Goal: Check status: Check status

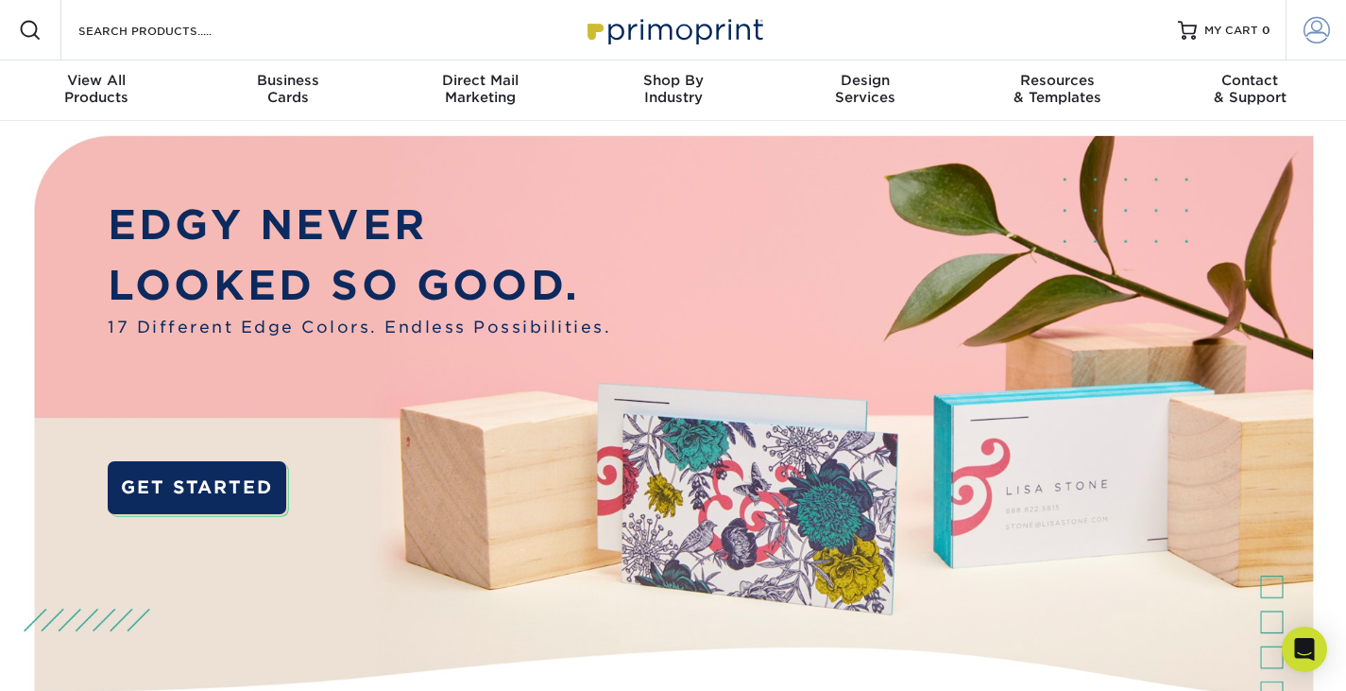
click at [1313, 23] on span at bounding box center [1317, 30] width 26 height 26
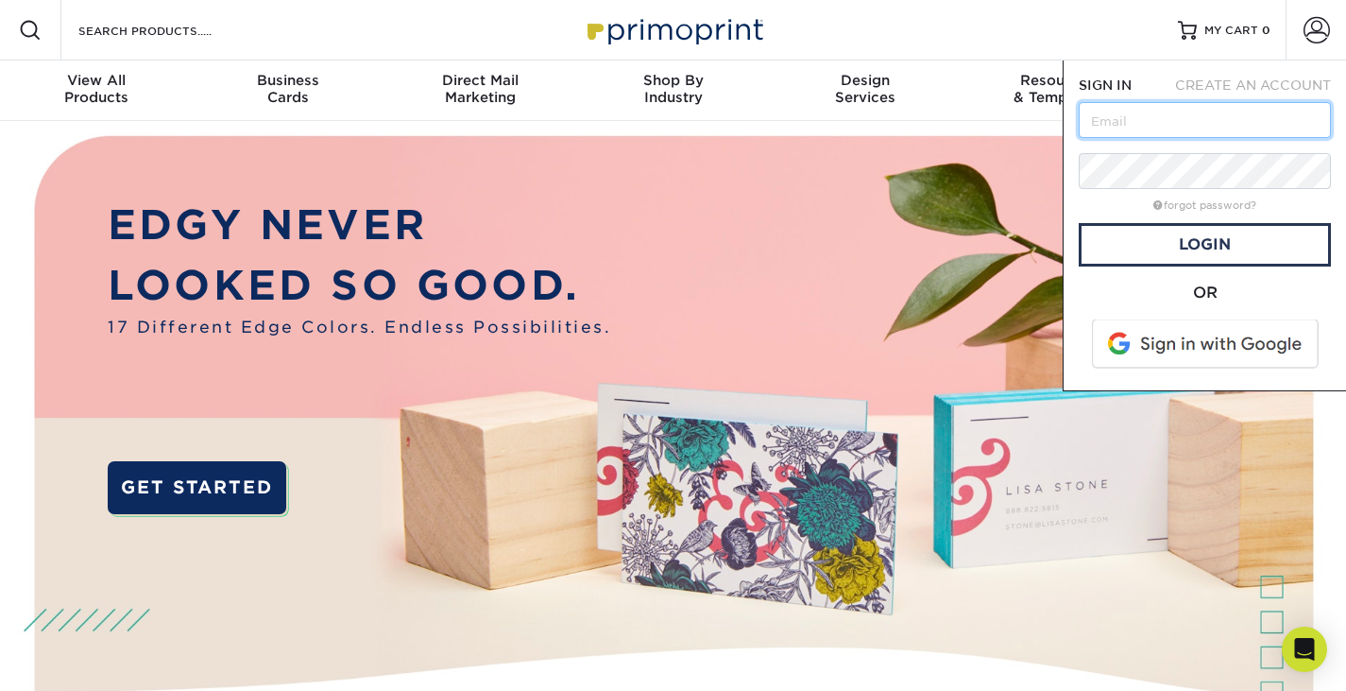
click at [1166, 108] on input "text" at bounding box center [1205, 120] width 252 height 36
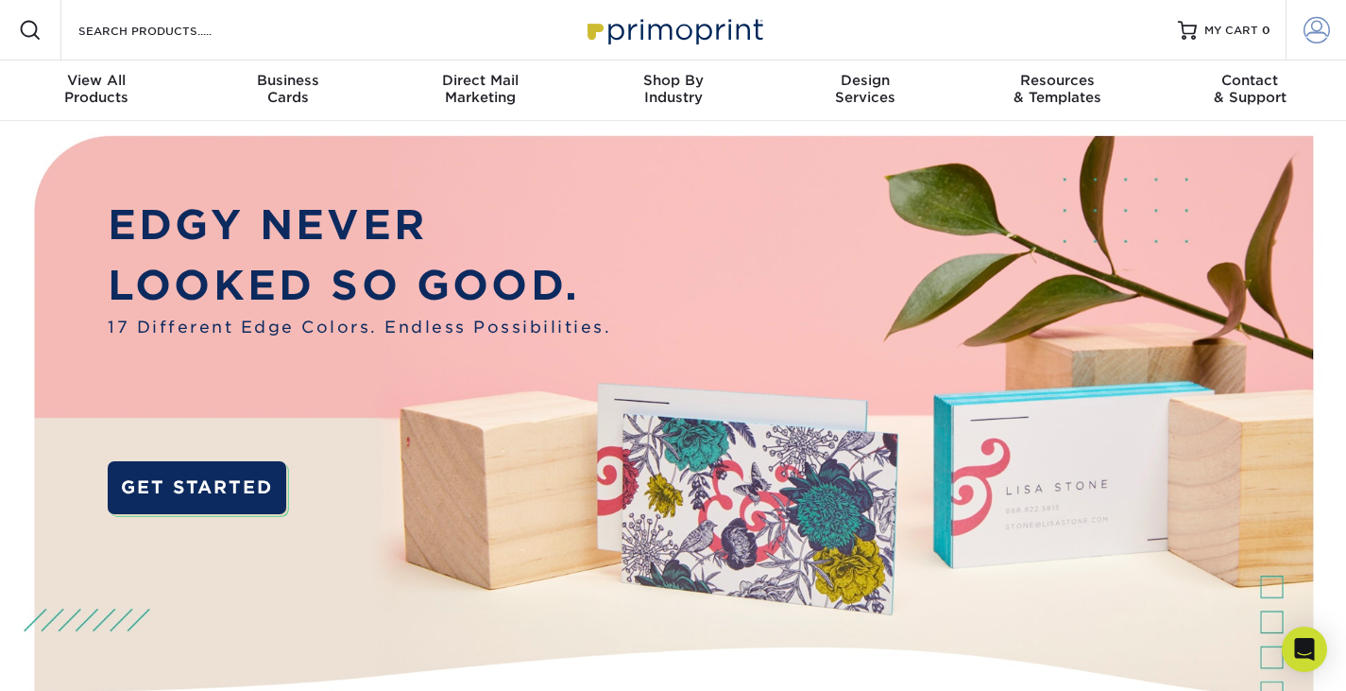
click at [1314, 30] on span at bounding box center [1317, 30] width 26 height 26
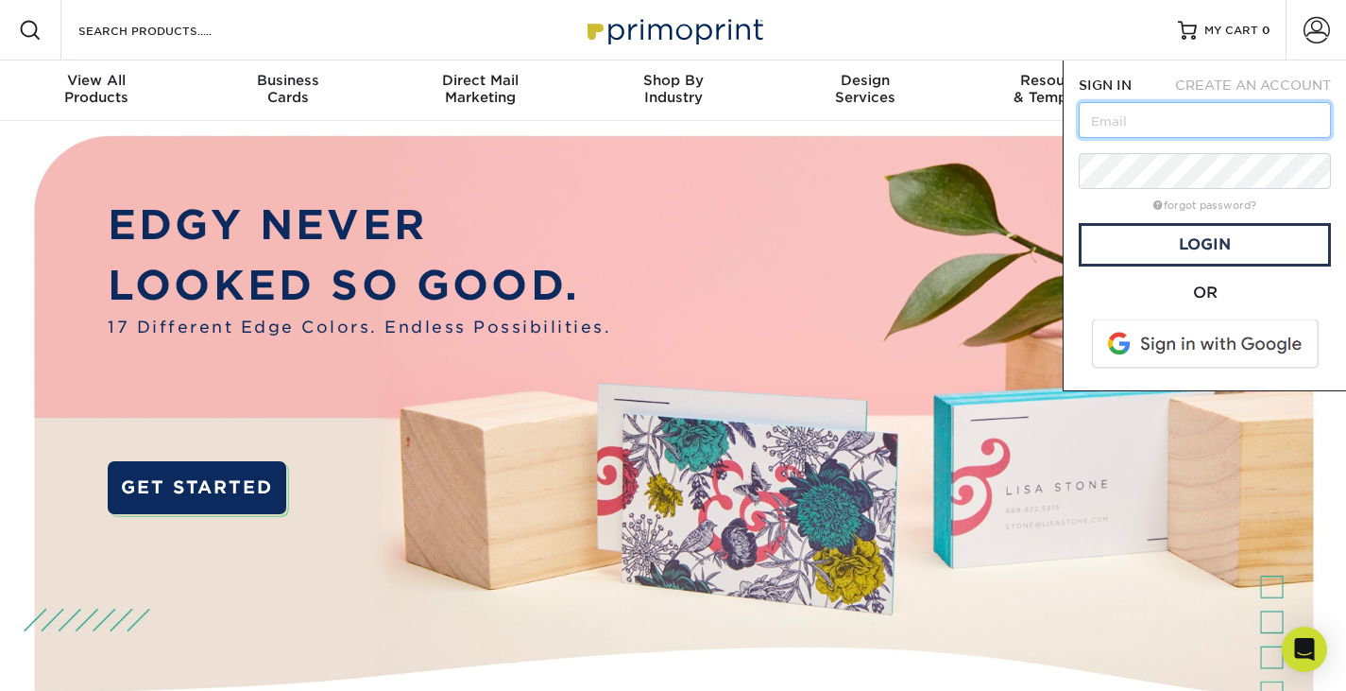
click at [1177, 117] on input "text" at bounding box center [1205, 120] width 252 height 36
type input "amy@wekworks.com"
click at [1272, 241] on link "Login" at bounding box center [1205, 244] width 252 height 43
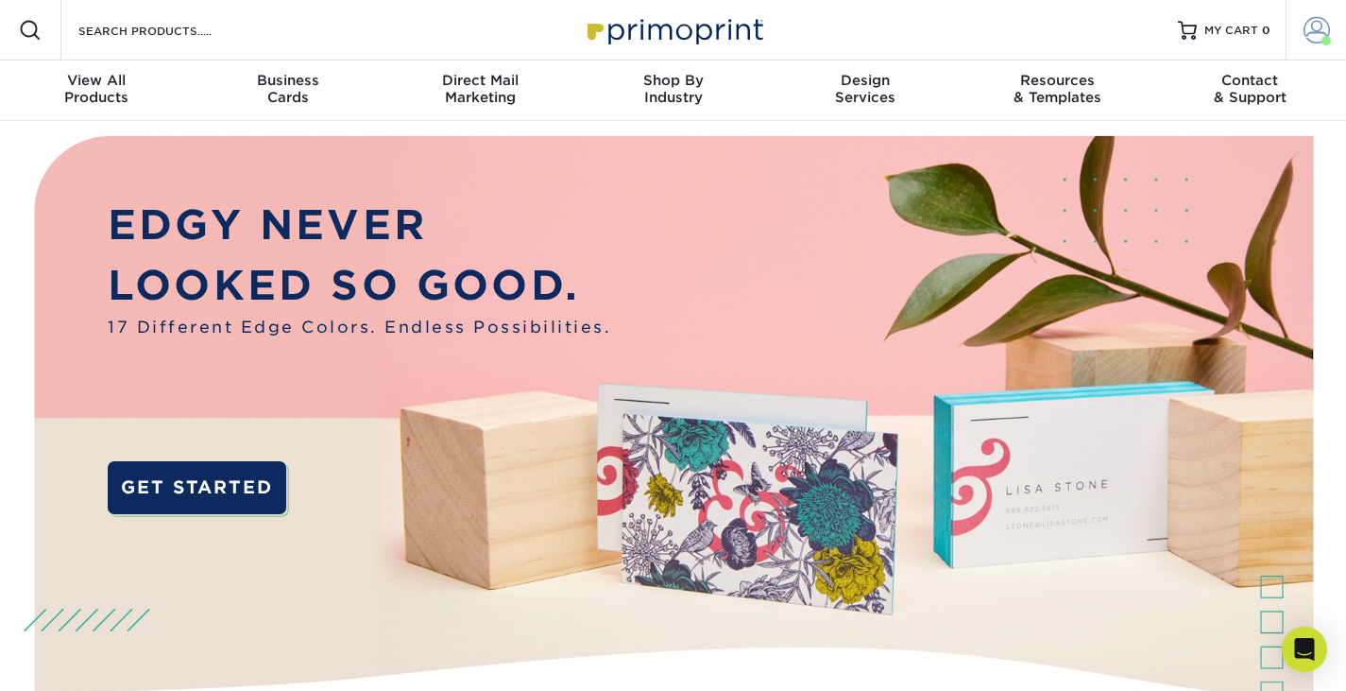
click at [1308, 25] on span at bounding box center [1317, 30] width 26 height 26
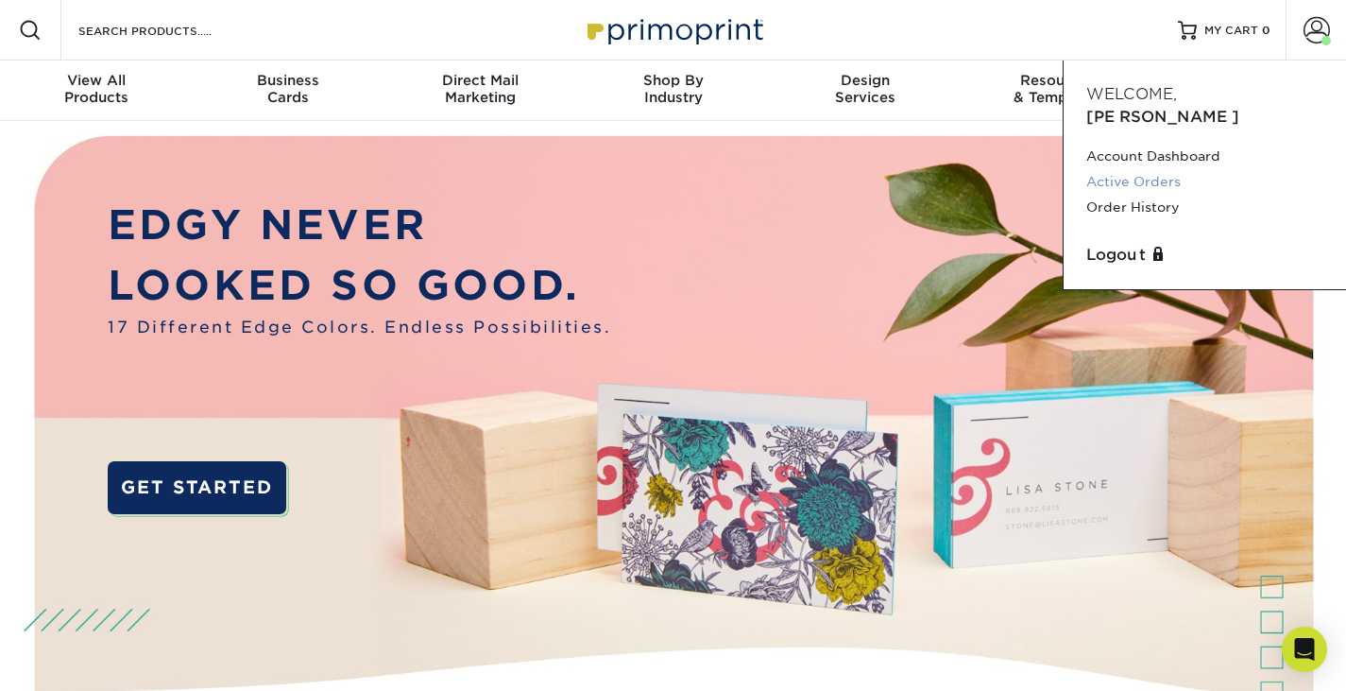
click at [1171, 169] on link "Active Orders" at bounding box center [1204, 182] width 237 height 26
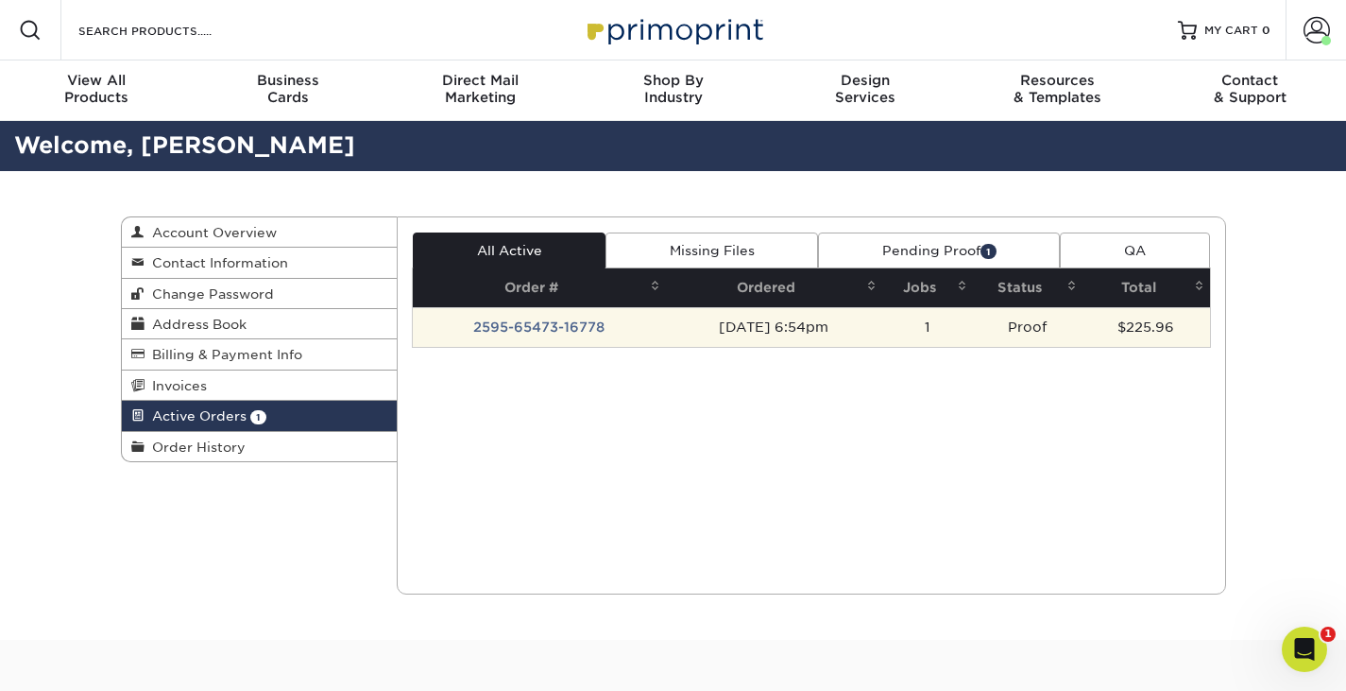
click at [590, 333] on td "2595-65473-16778" at bounding box center [539, 327] width 253 height 40
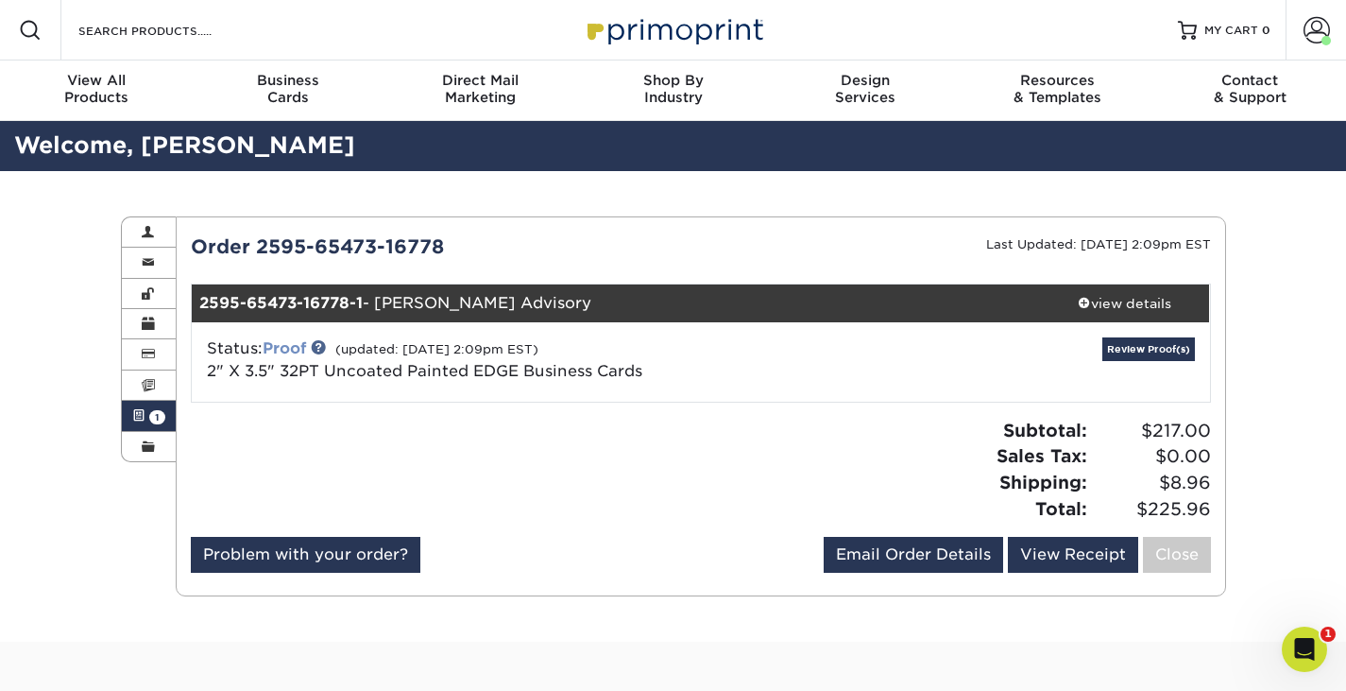
click at [302, 352] on link "Proof" at bounding box center [284, 348] width 43 height 18
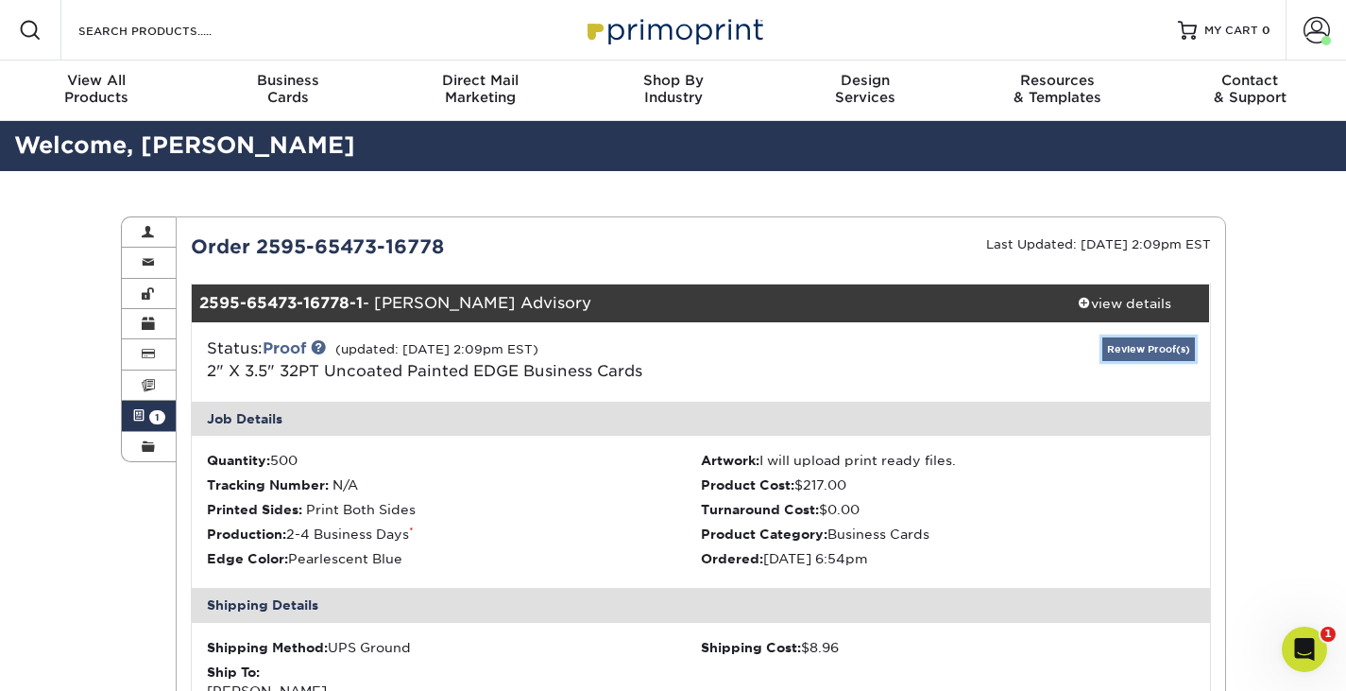
click at [1157, 345] on link "Review Proof(s)" at bounding box center [1148, 349] width 93 height 24
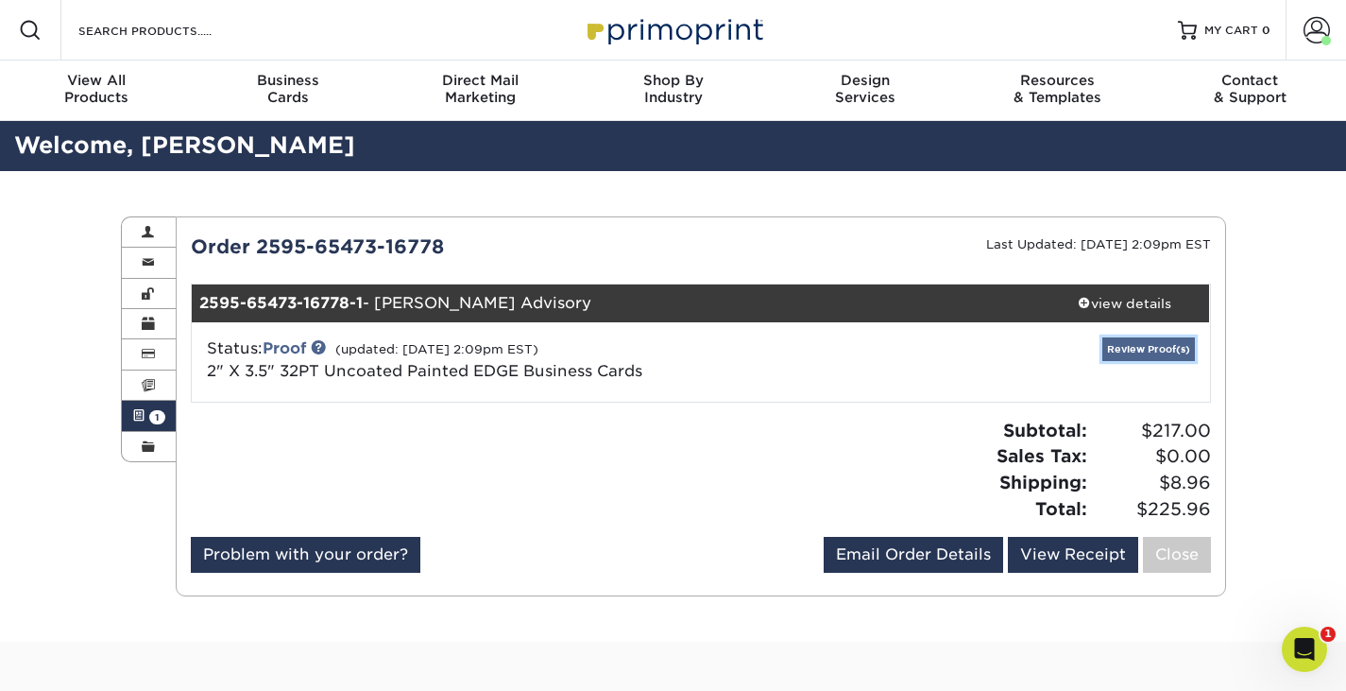
click at [1175, 353] on link "Review Proof(s)" at bounding box center [1148, 349] width 93 height 24
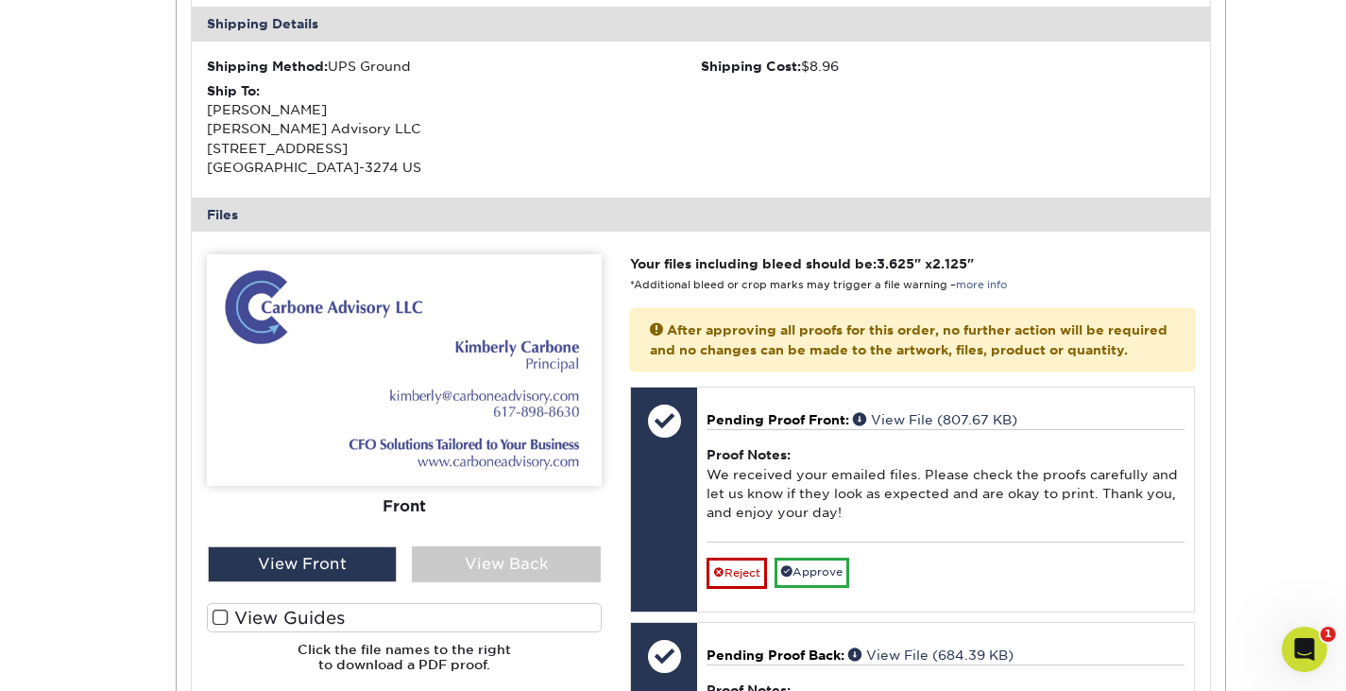
scroll to position [581, 0]
click at [507, 570] on div "View Back" at bounding box center [506, 564] width 189 height 36
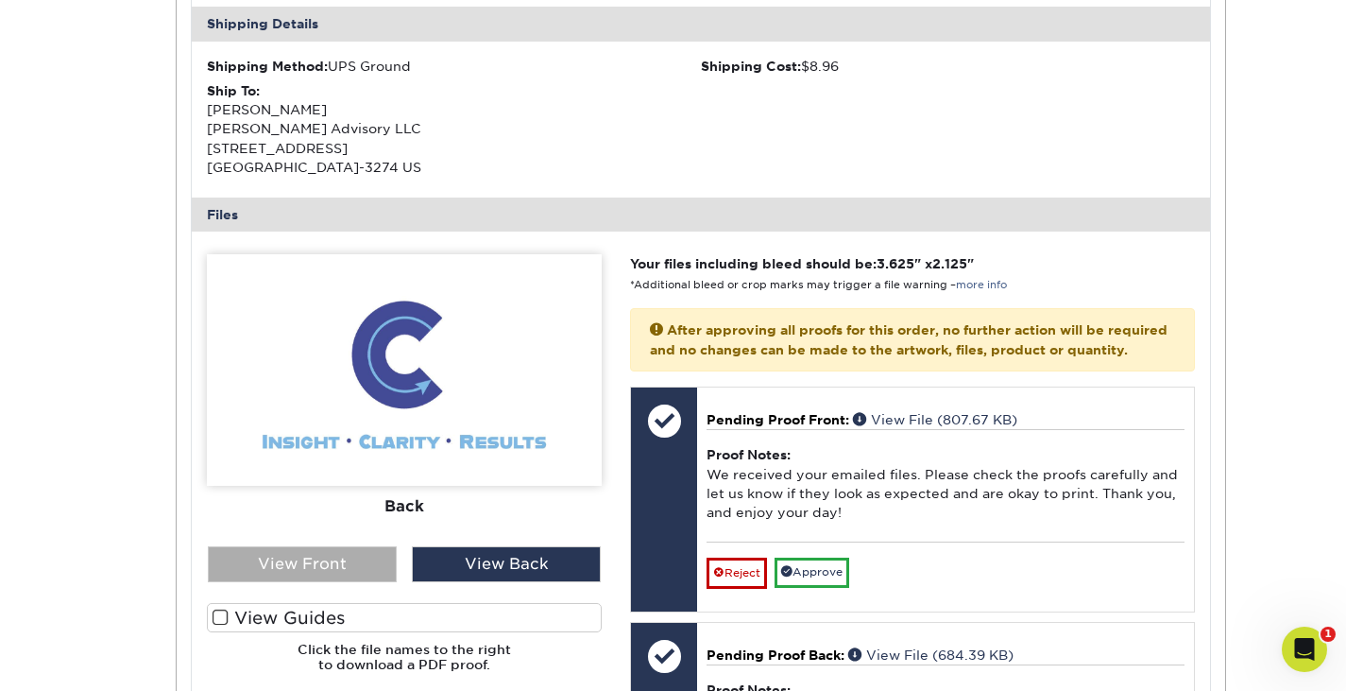
click at [355, 564] on div "View Front" at bounding box center [302, 564] width 189 height 36
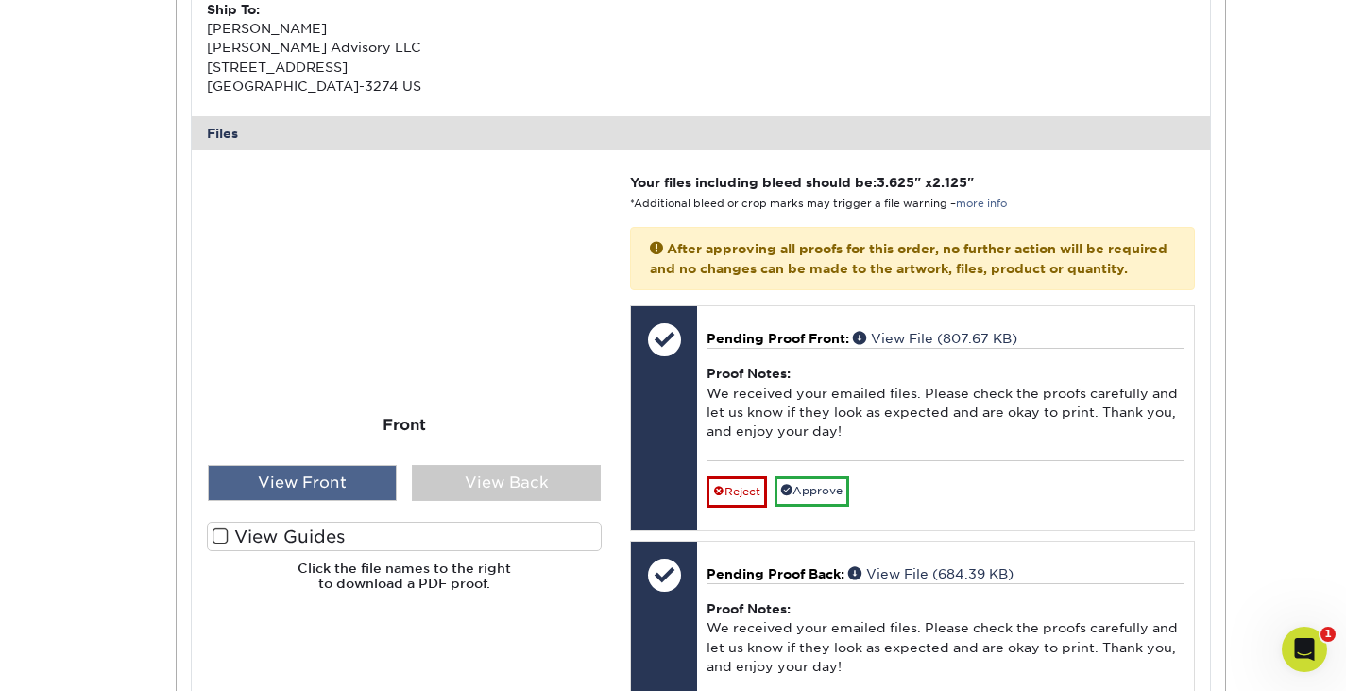
scroll to position [666, 0]
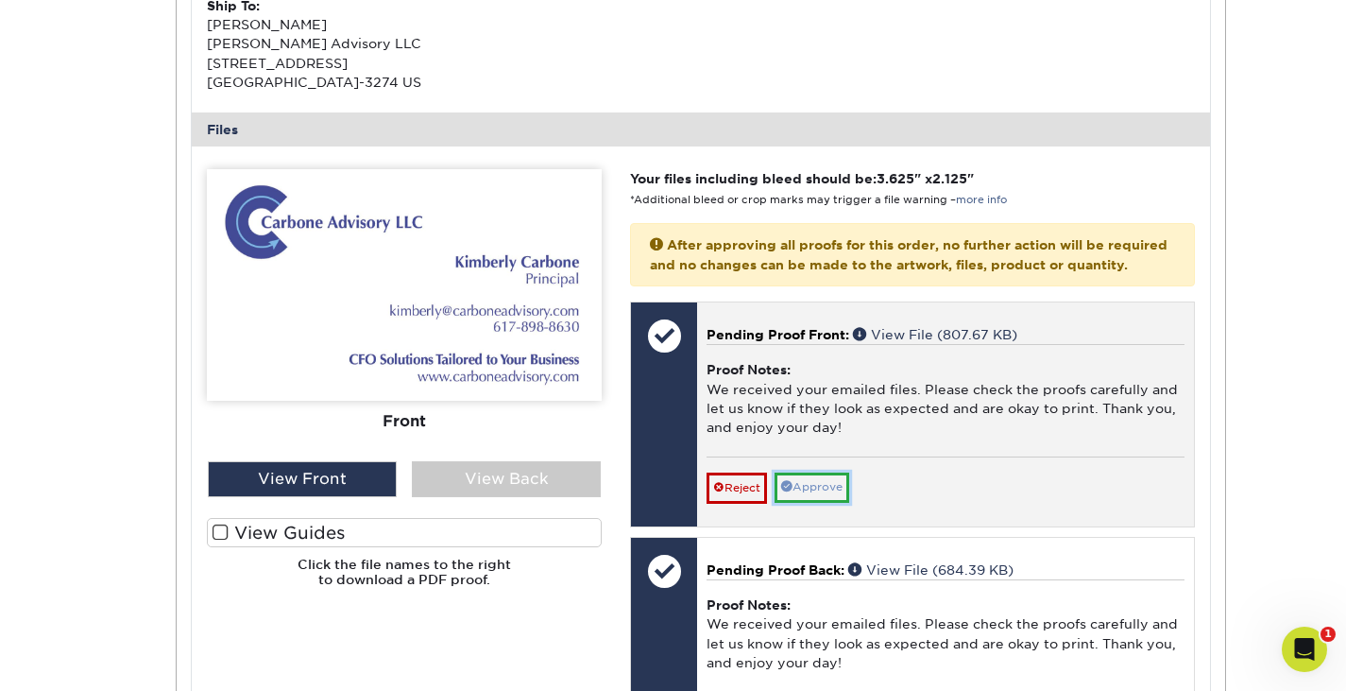
click at [815, 502] on link "Approve" at bounding box center [812, 486] width 75 height 29
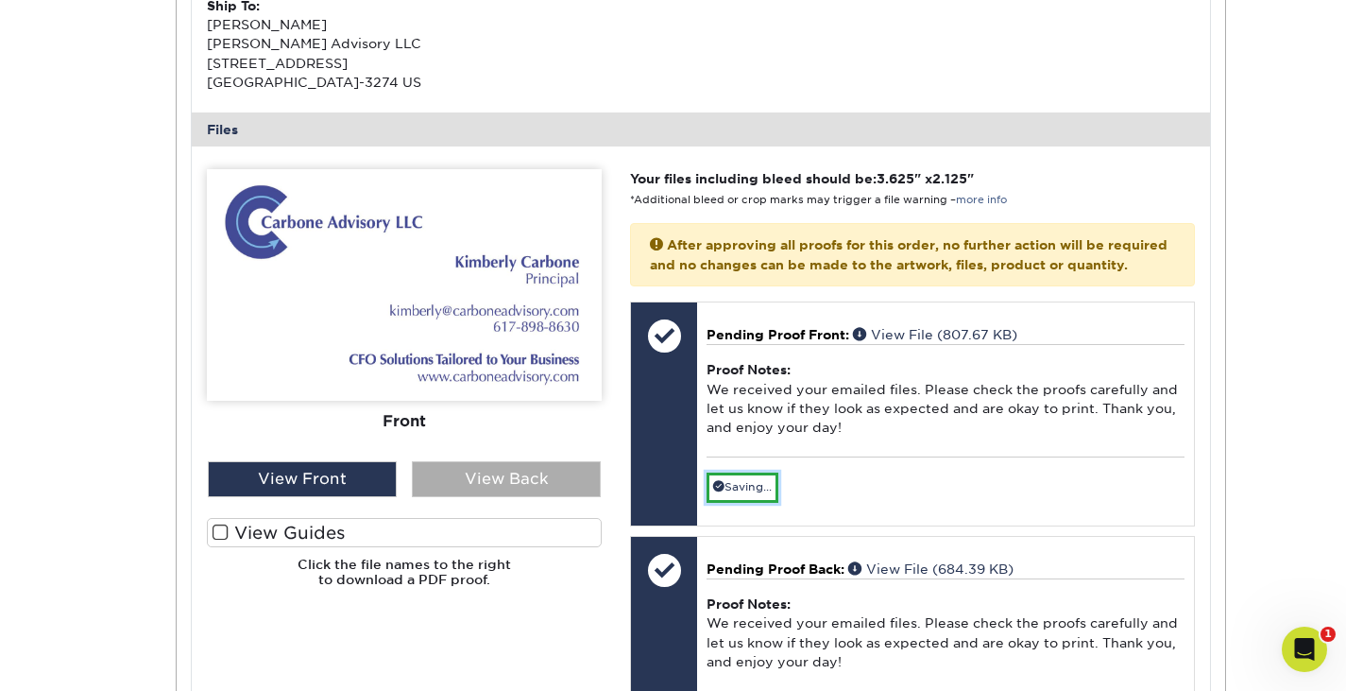
click at [533, 480] on div "View Back" at bounding box center [506, 479] width 189 height 36
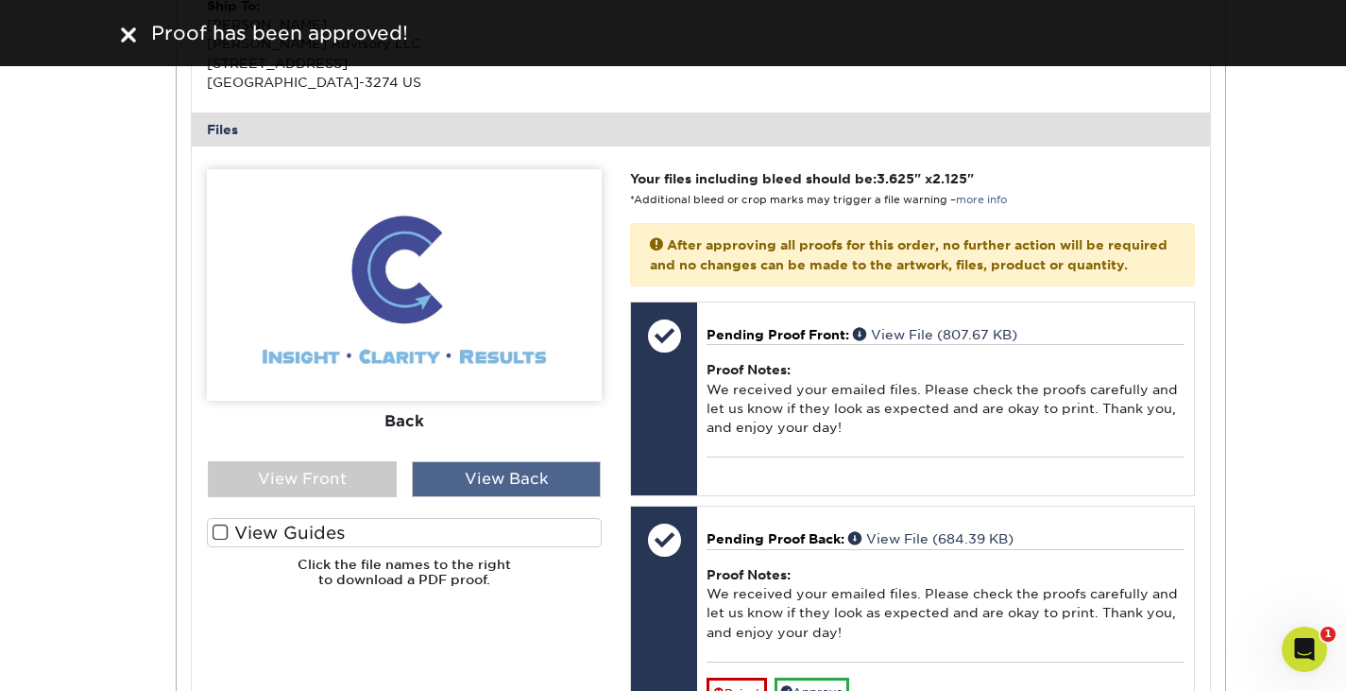
click at [559, 480] on div "View Back" at bounding box center [506, 479] width 189 height 36
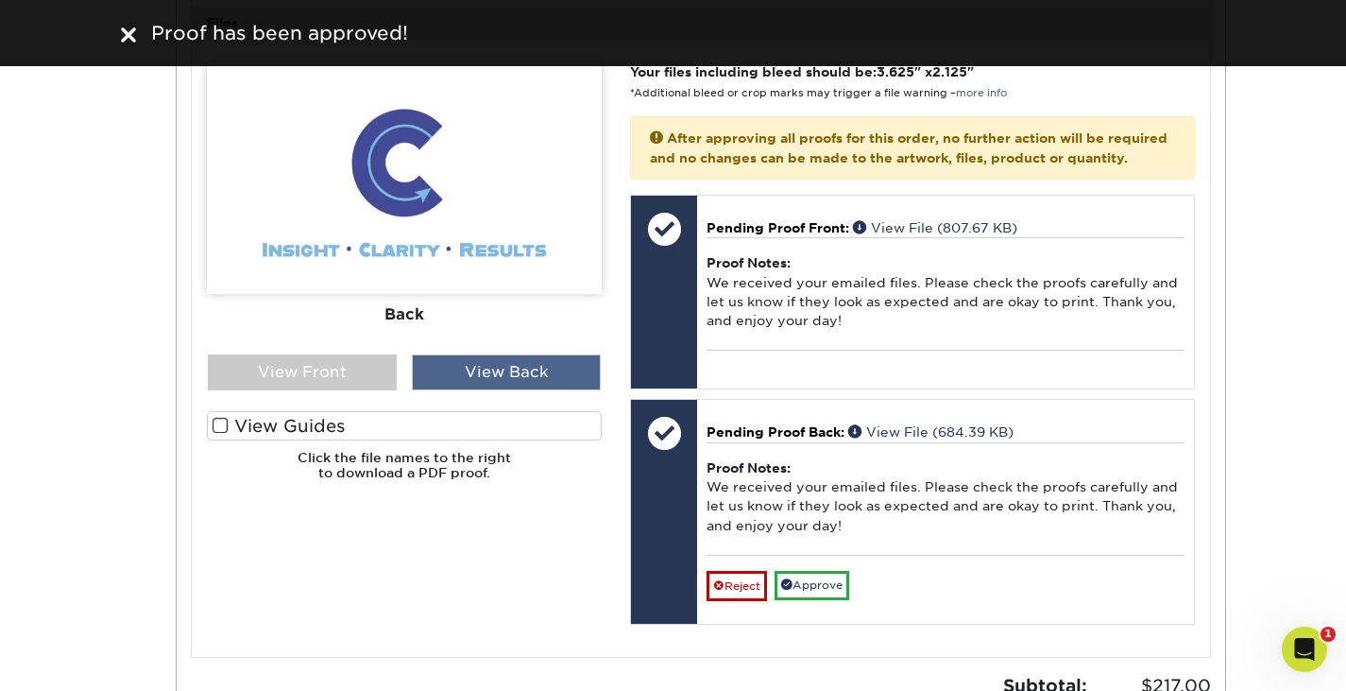
scroll to position [773, 0]
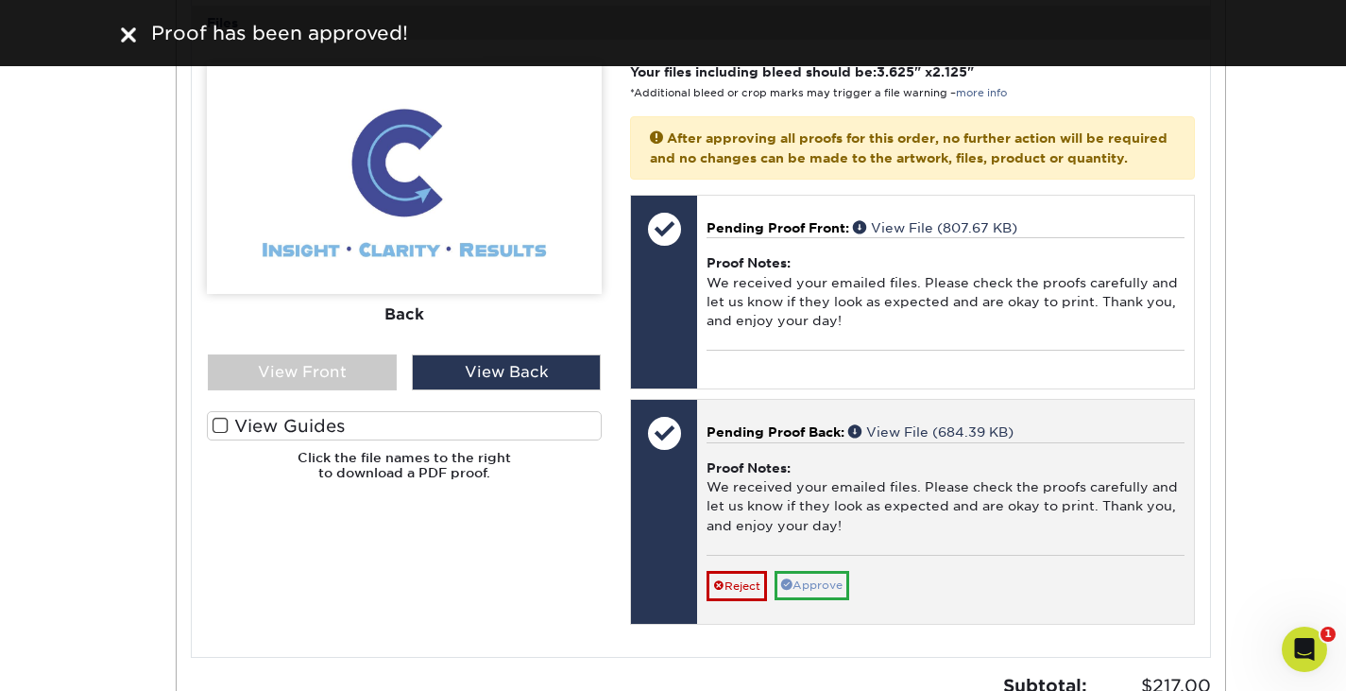
click at [822, 600] on link "Approve" at bounding box center [812, 585] width 75 height 29
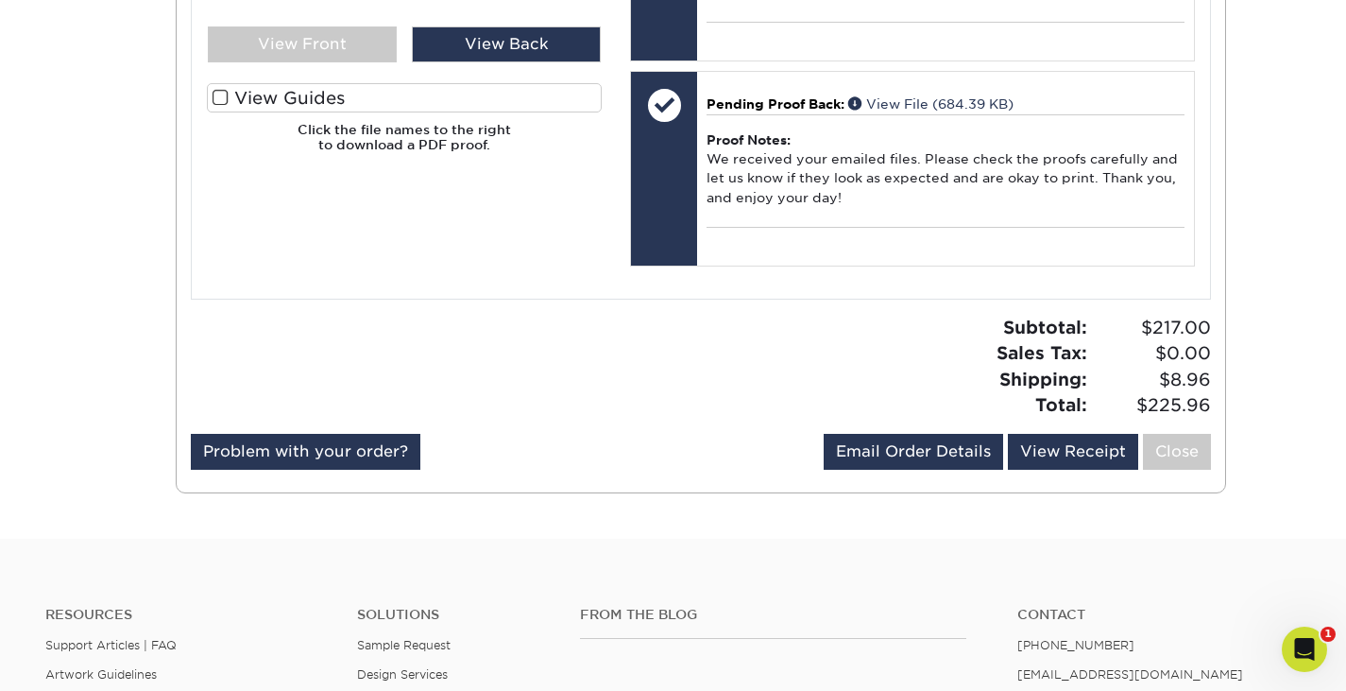
scroll to position [1102, 0]
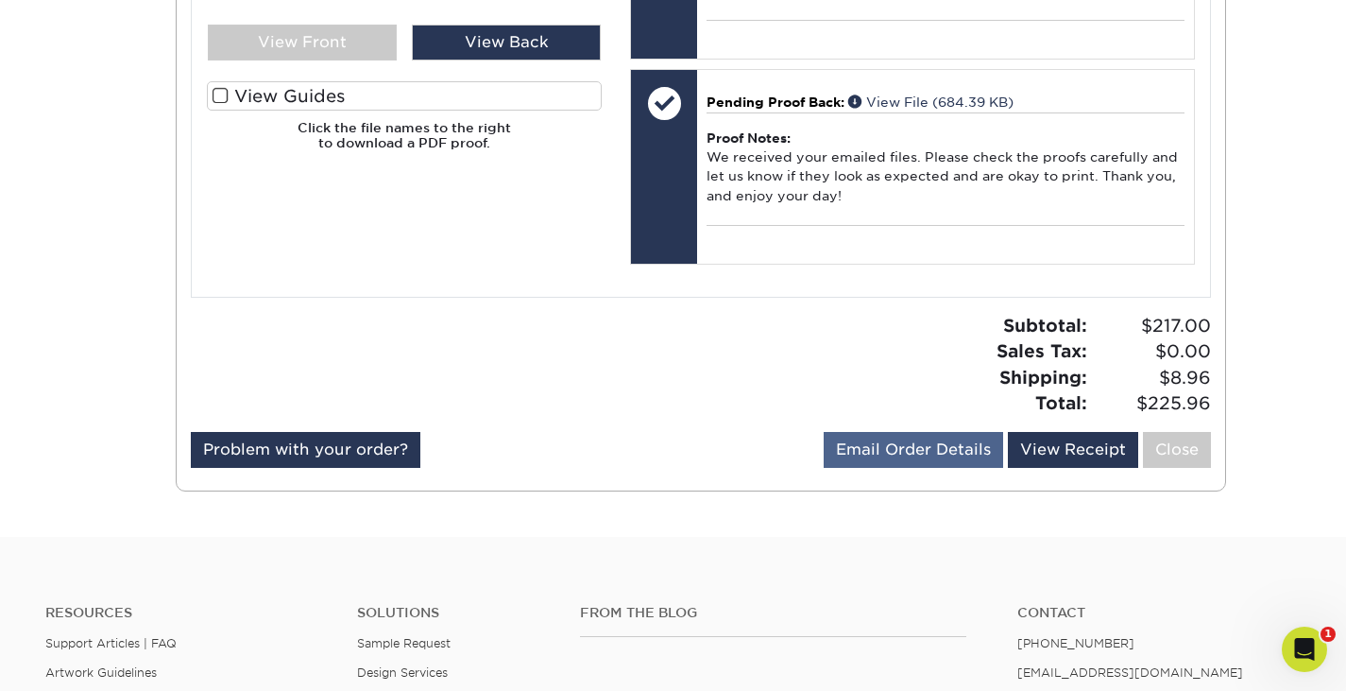
click at [974, 468] on link "Email Order Details" at bounding box center [913, 450] width 179 height 36
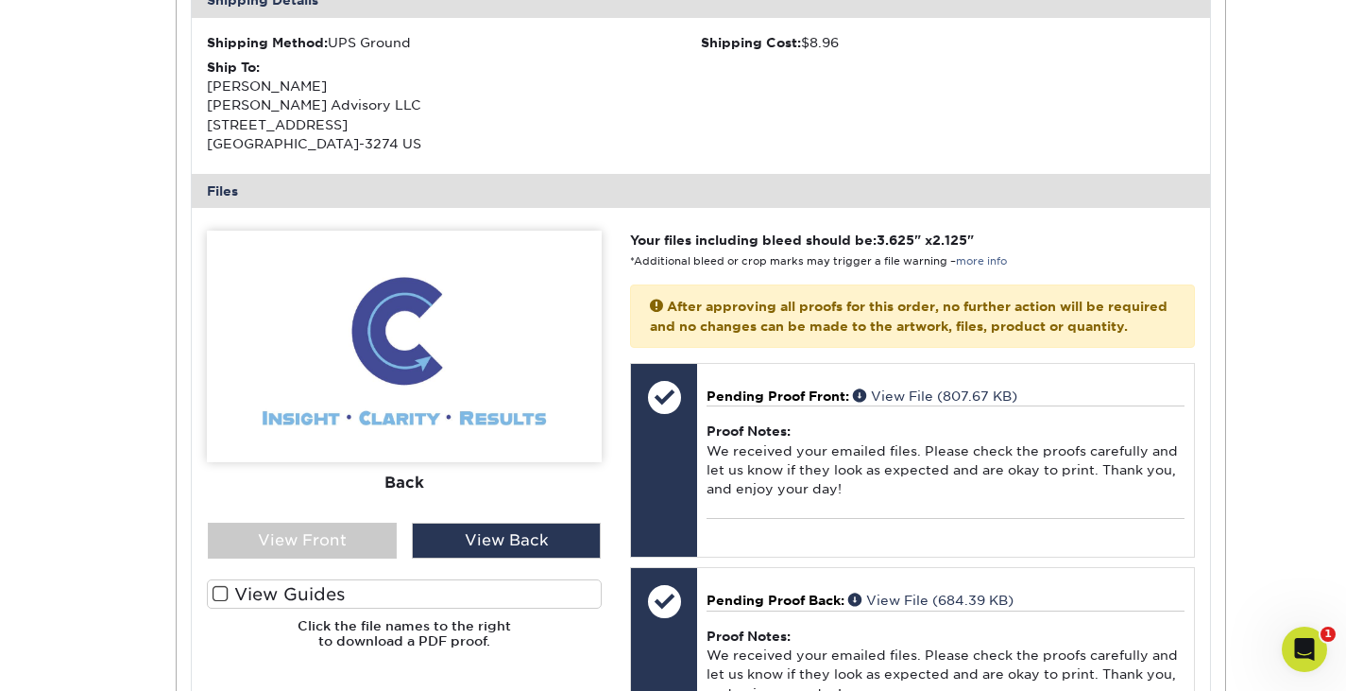
scroll to position [603, 0]
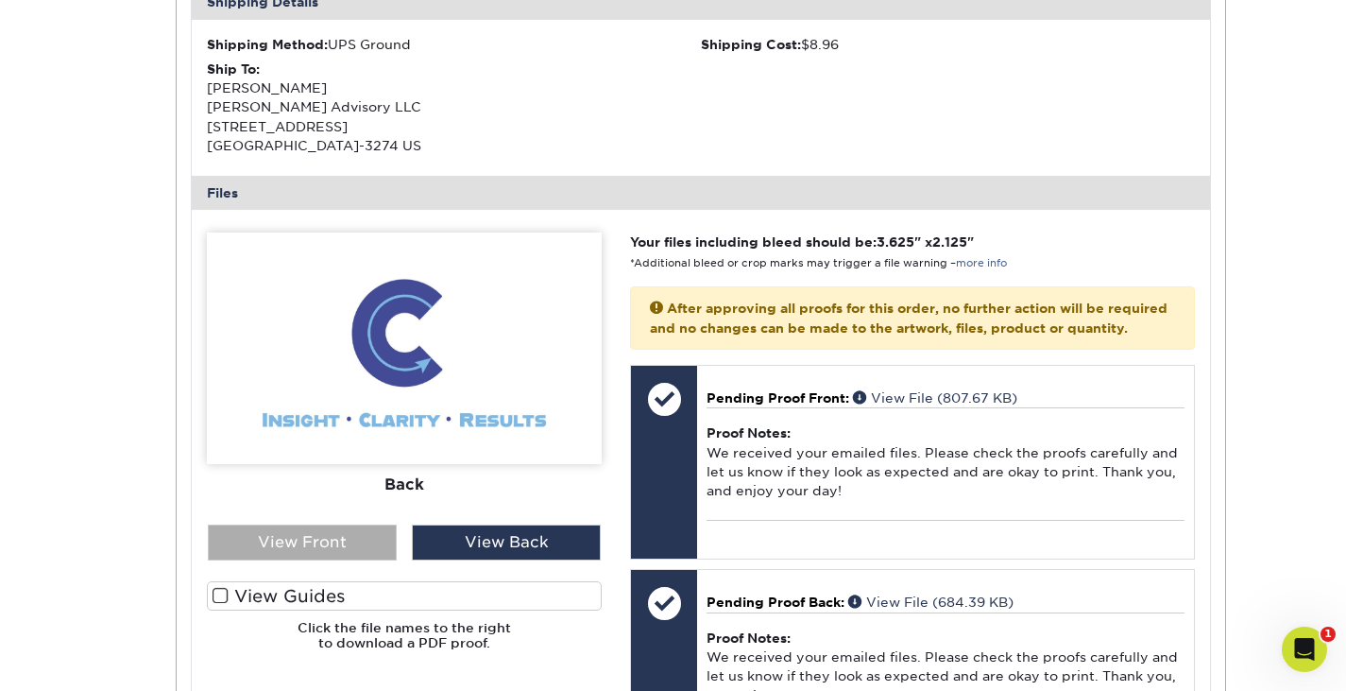
click at [328, 543] on div "View Front" at bounding box center [302, 542] width 189 height 36
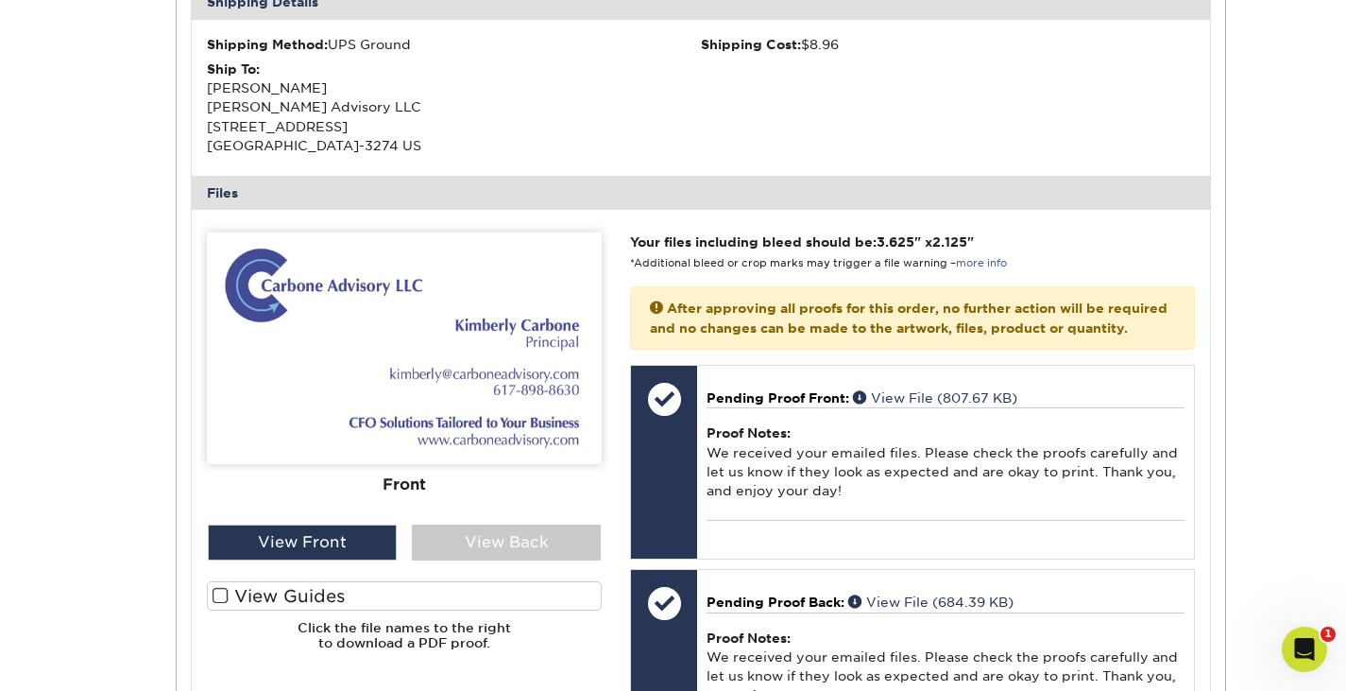
click at [229, 591] on label "View Guides" at bounding box center [404, 595] width 395 height 29
click at [0, 0] on input "View Guides" at bounding box center [0, 0] width 0 height 0
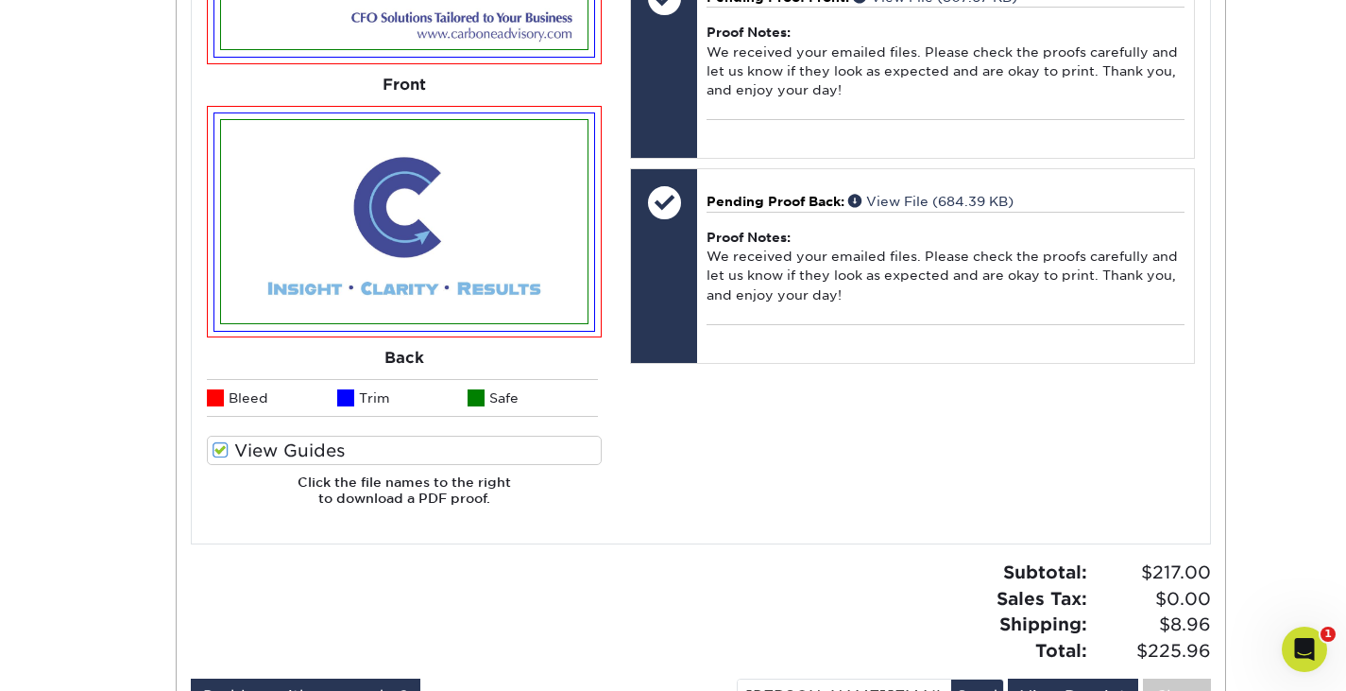
scroll to position [981, 0]
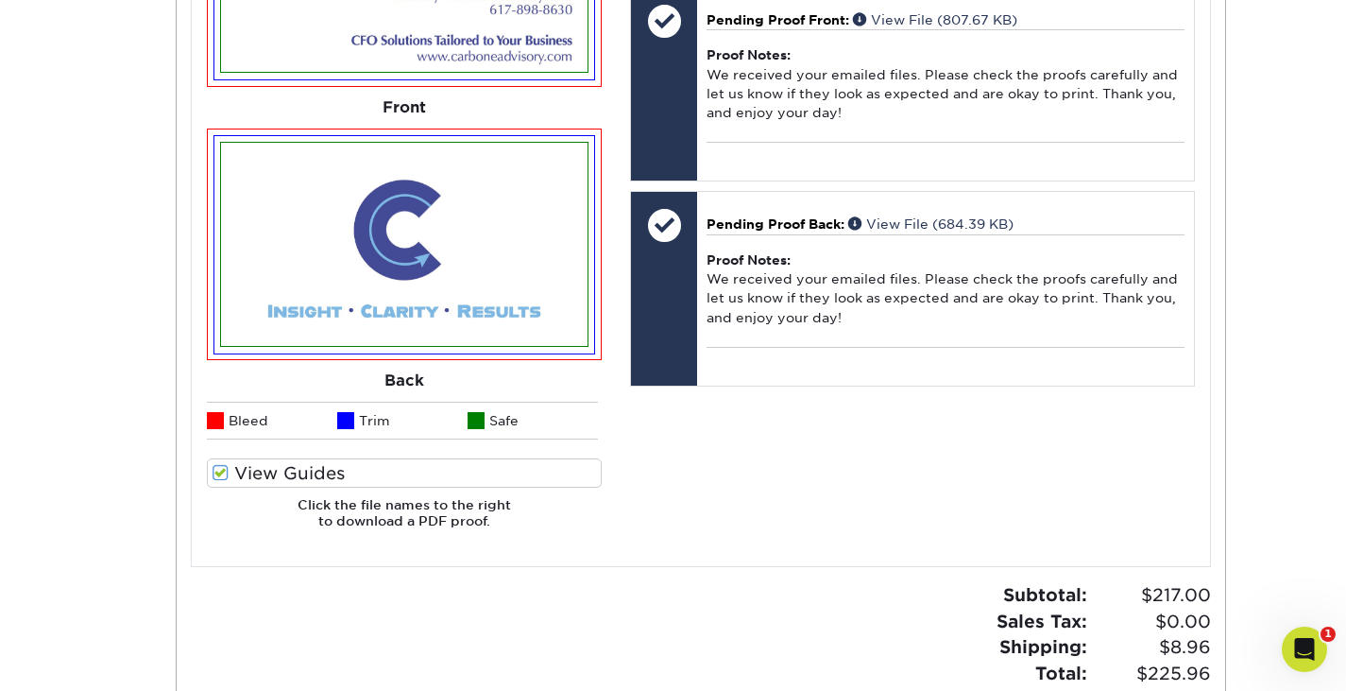
click at [224, 469] on span at bounding box center [221, 473] width 16 height 18
click at [0, 0] on input "View Guides" at bounding box center [0, 0] width 0 height 0
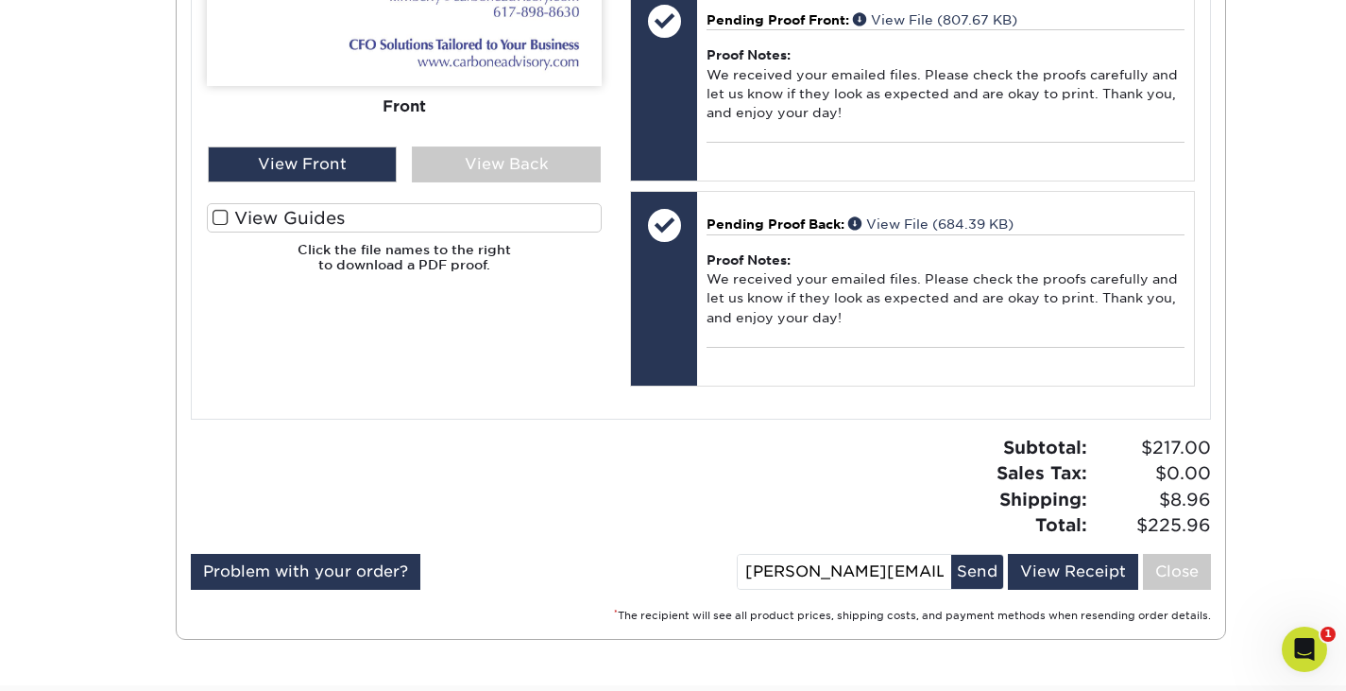
scroll to position [725, 0]
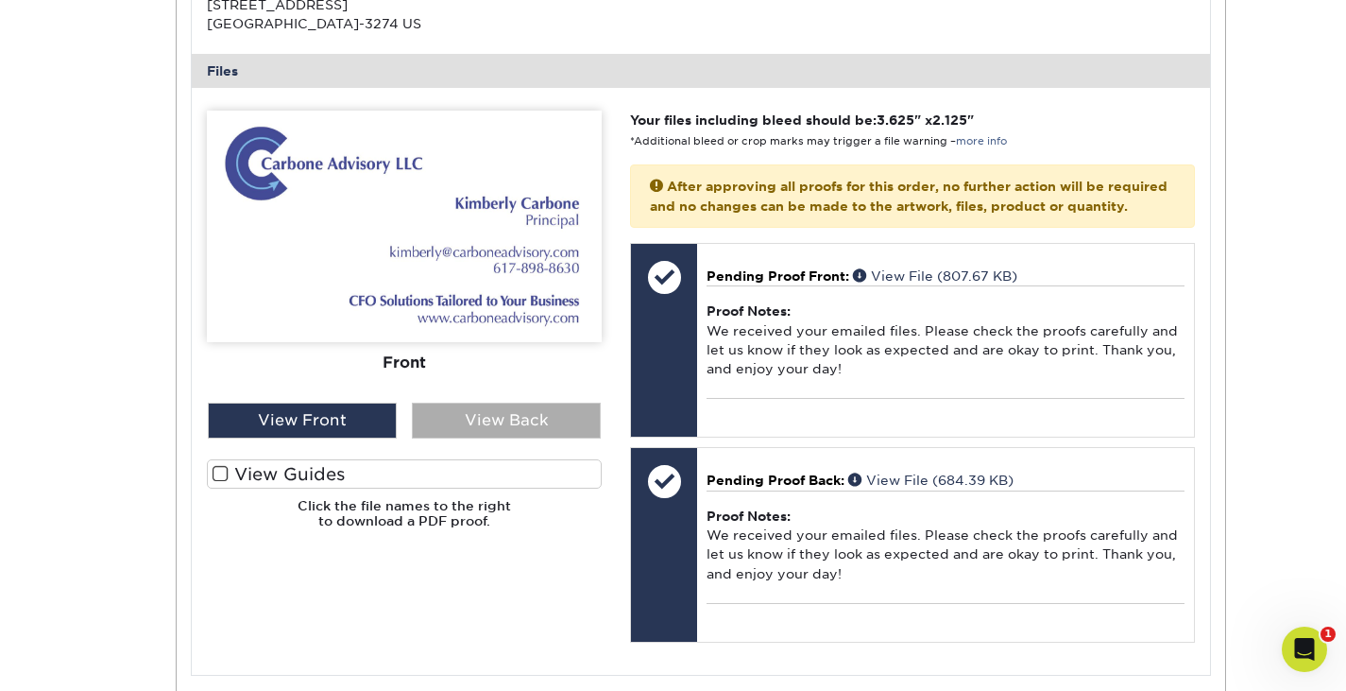
click at [502, 417] on div "View Back" at bounding box center [506, 420] width 189 height 36
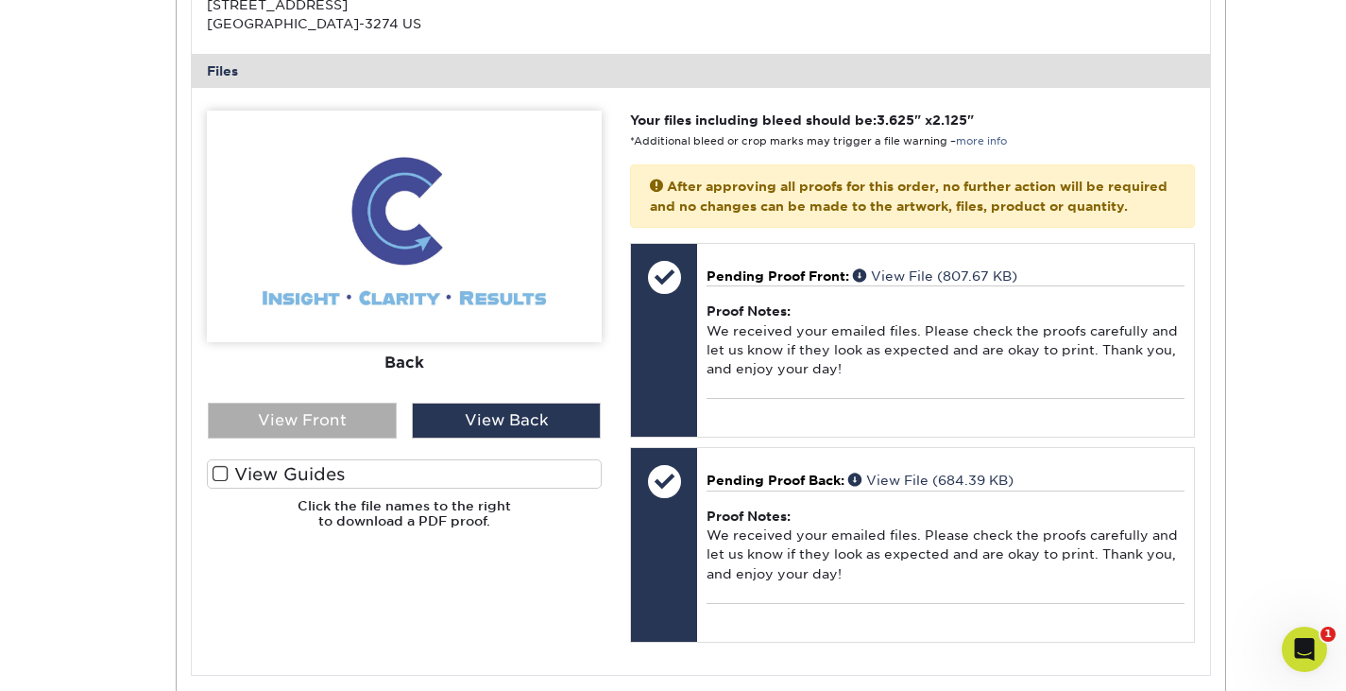
click at [320, 419] on div "View Front" at bounding box center [302, 420] width 189 height 36
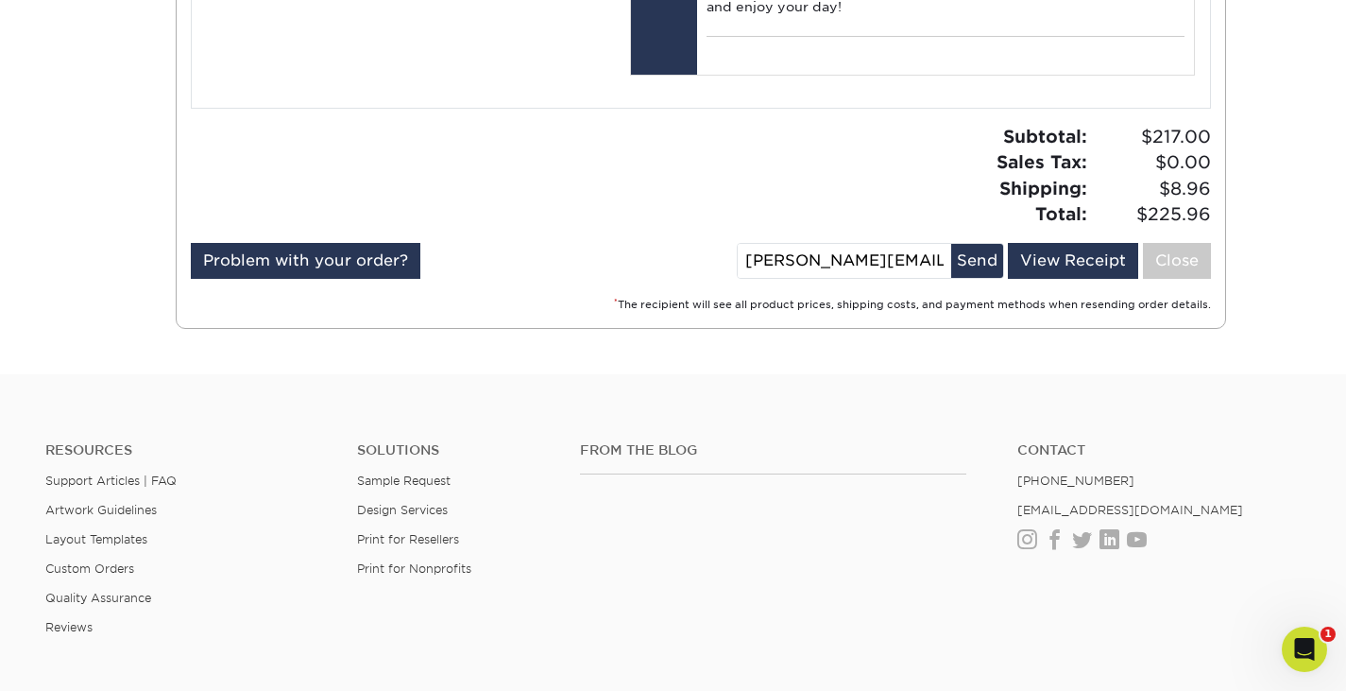
scroll to position [1547, 0]
